Goal: Transaction & Acquisition: Obtain resource

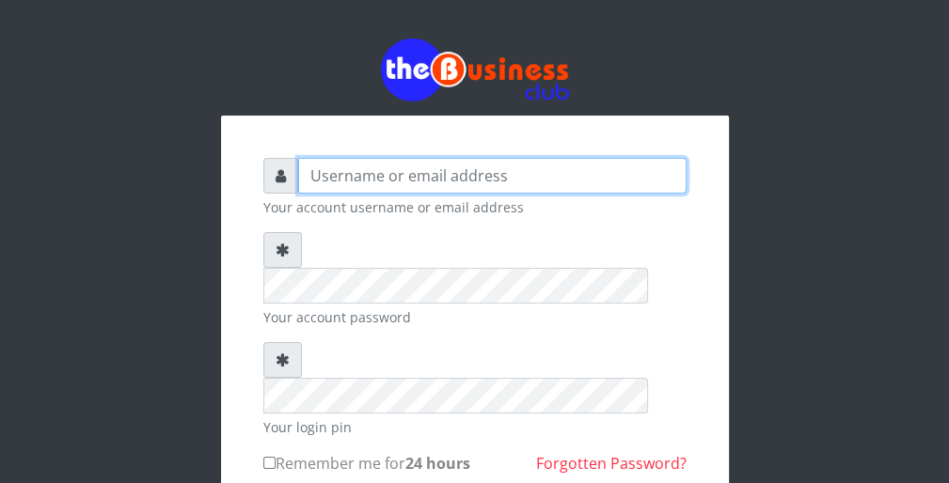
type input "wergbac8"
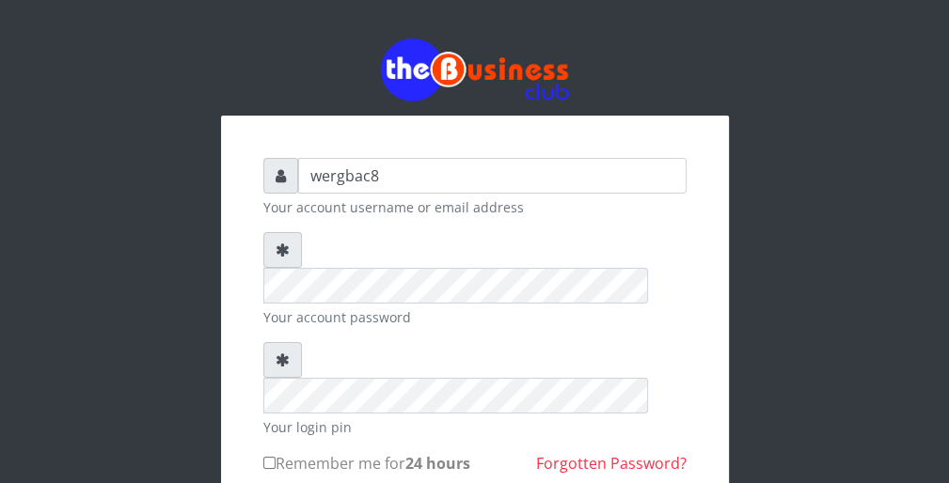
click at [944, 347] on div "wergbac8 Your account username or email address Your account password Your logi…" at bounding box center [474, 364] width 949 height 729
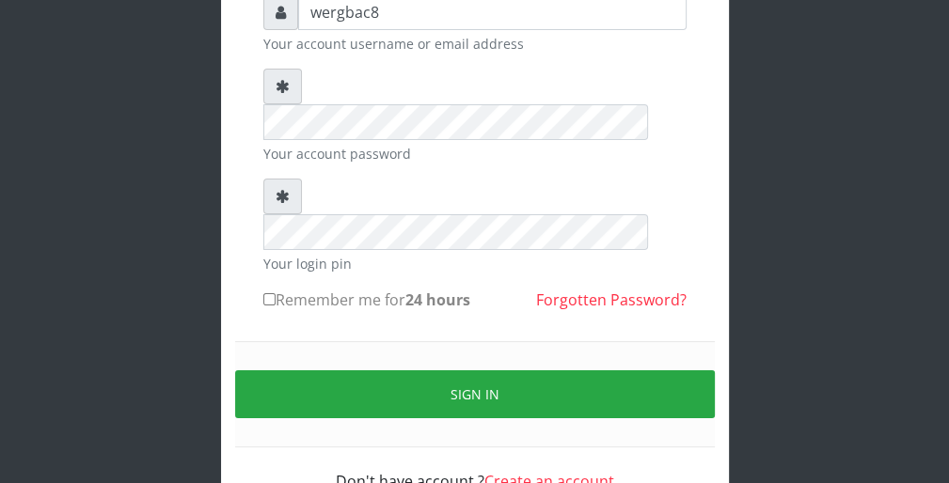
scroll to position [173, 0]
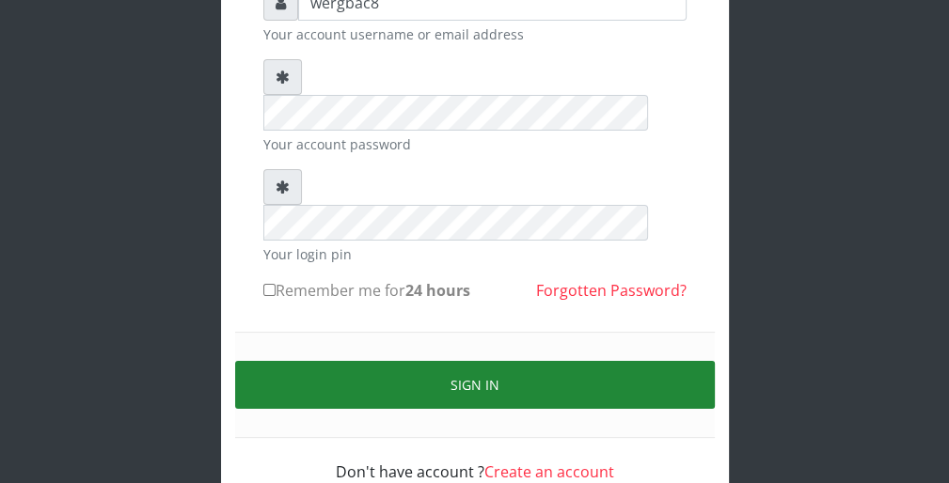
click at [645, 361] on button "Sign in" at bounding box center [475, 385] width 480 height 48
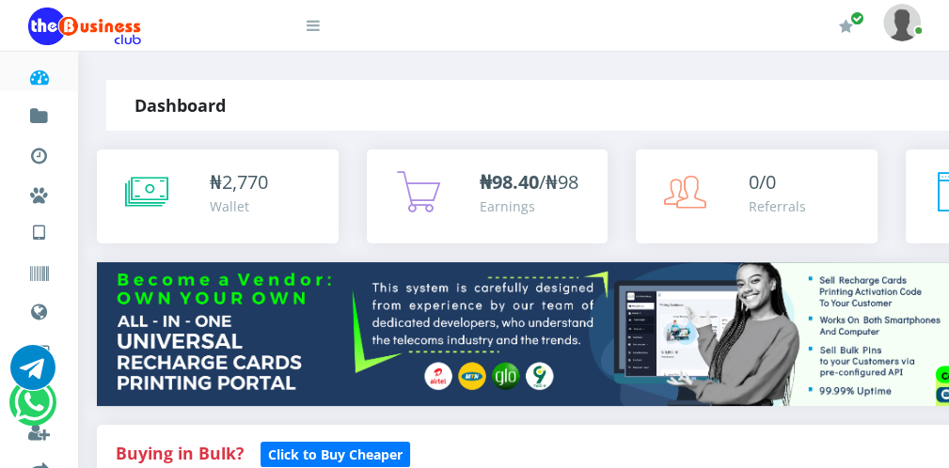
drag, startPoint x: 306, startPoint y: 8, endPoint x: 318, endPoint y: 25, distance: 21.6
click at [318, 25] on link at bounding box center [301, 19] width 38 height 38
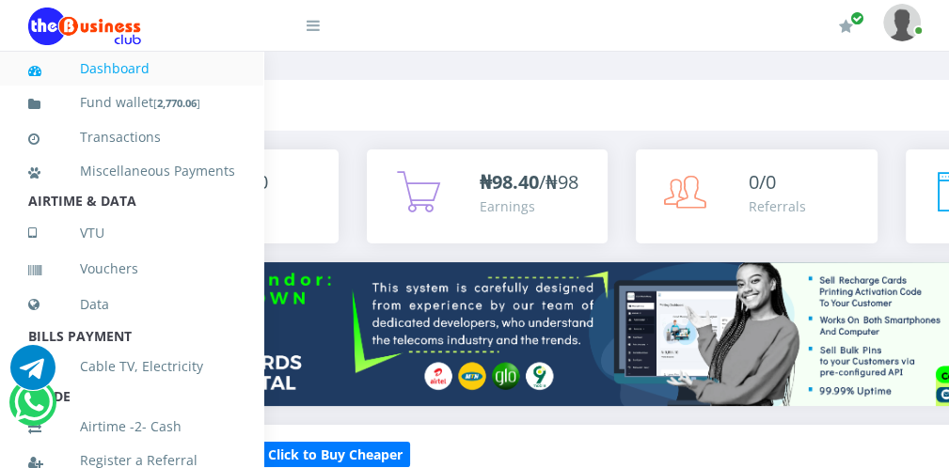
click at [318, 25] on icon at bounding box center [313, 25] width 13 height 15
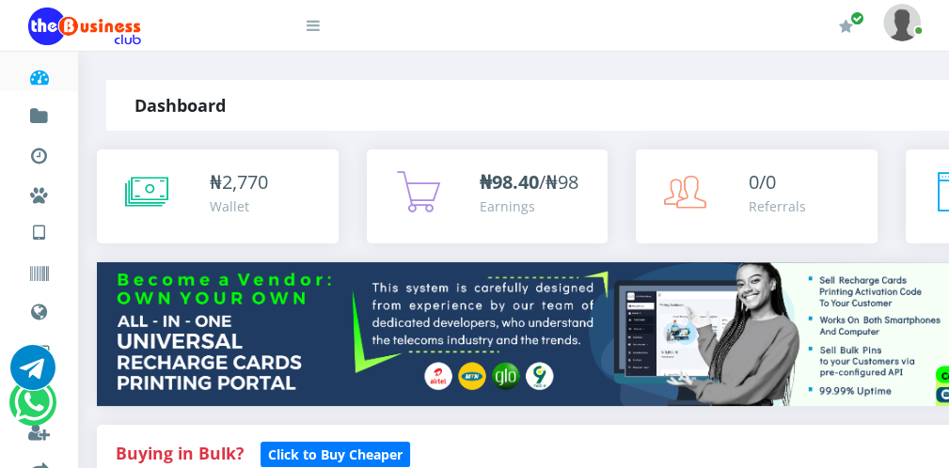
click at [308, 30] on icon at bounding box center [313, 25] width 13 height 15
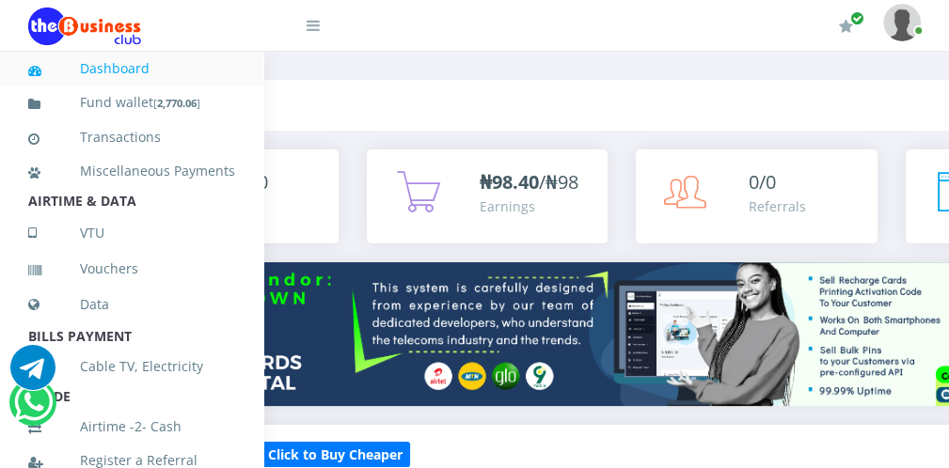
scroll to position [410, 0]
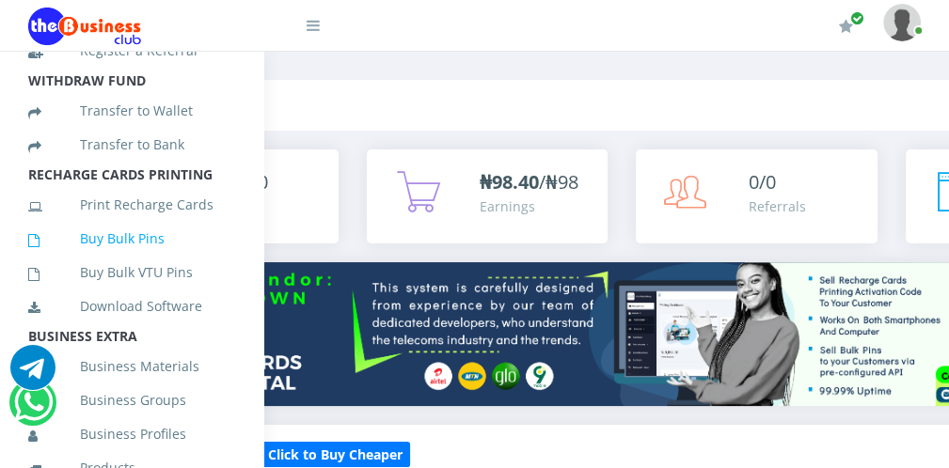
click at [167, 250] on link "Buy Bulk Pins" at bounding box center [131, 238] width 207 height 43
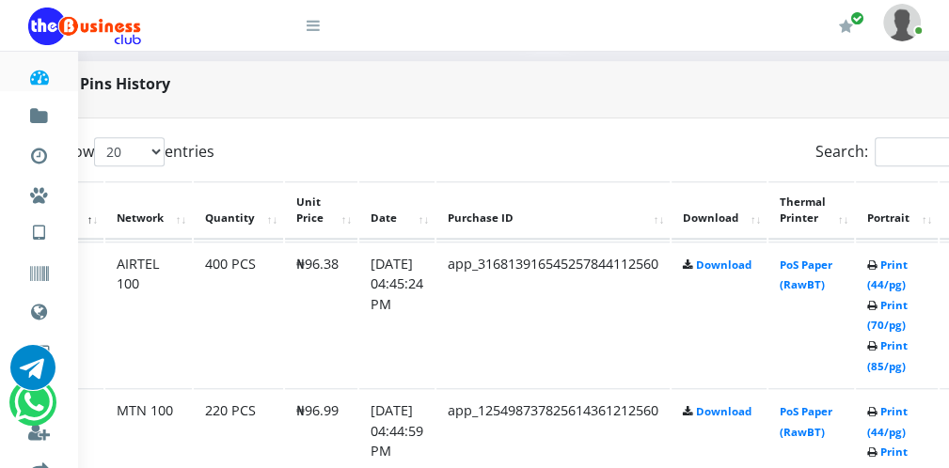
scroll to position [903, 75]
click at [898, 286] on link "Print (44/pg)" at bounding box center [886, 275] width 40 height 35
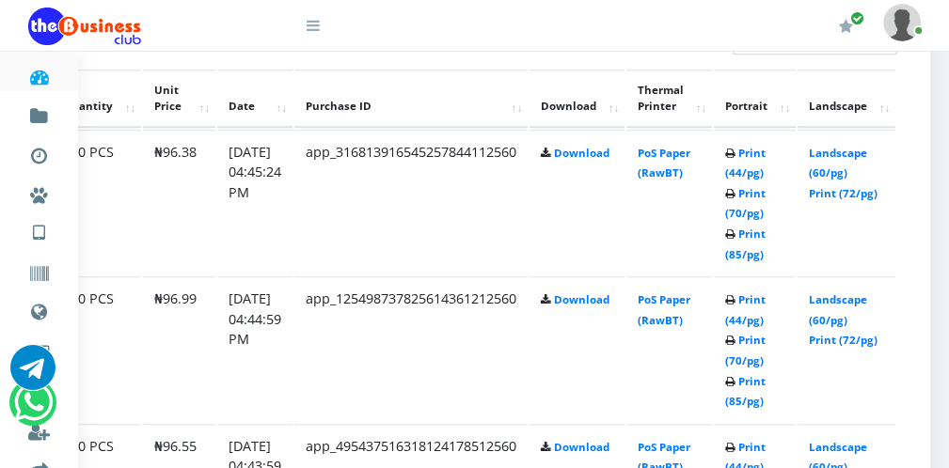
scroll to position [1016, 233]
click at [745, 317] on link "Print (44/pg)" at bounding box center [745, 309] width 40 height 35
